Goal: Navigation & Orientation: Find specific page/section

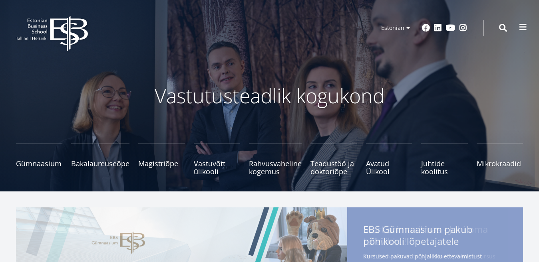
click at [521, 31] on span at bounding box center [523, 27] width 8 height 8
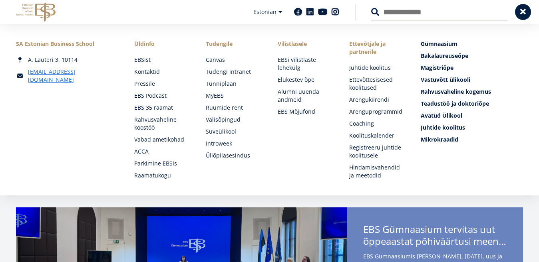
click at [219, 46] on link "Tudengile" at bounding box center [233, 44] width 55 height 8
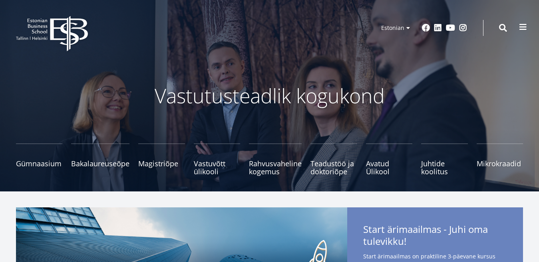
click at [522, 23] on span at bounding box center [523, 27] width 8 height 8
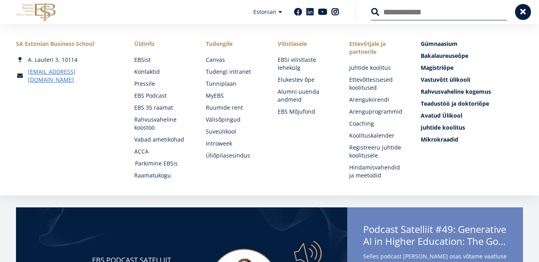
click at [168, 165] on link "Parkimine EBSis" at bounding box center [162, 164] width 55 height 8
